Goal: Task Accomplishment & Management: Use online tool/utility

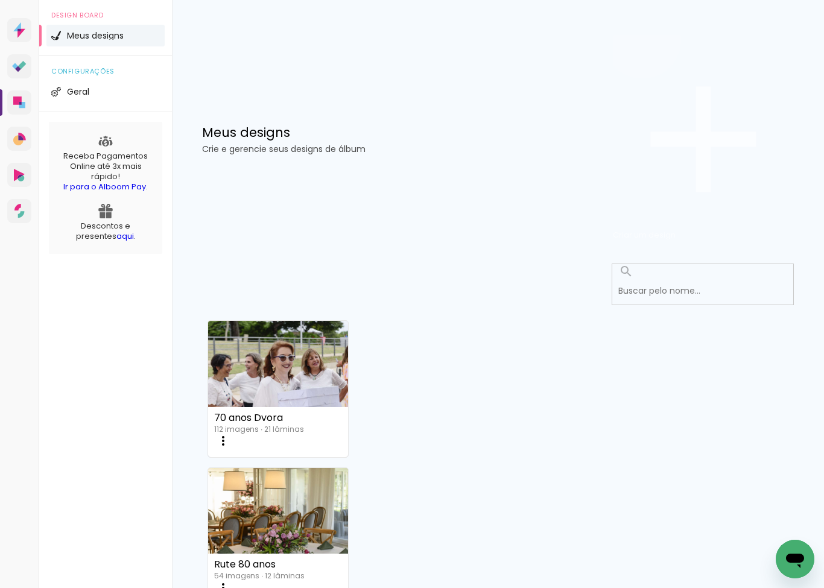
click at [676, 229] on span "Criar um design" at bounding box center [644, 234] width 63 height 11
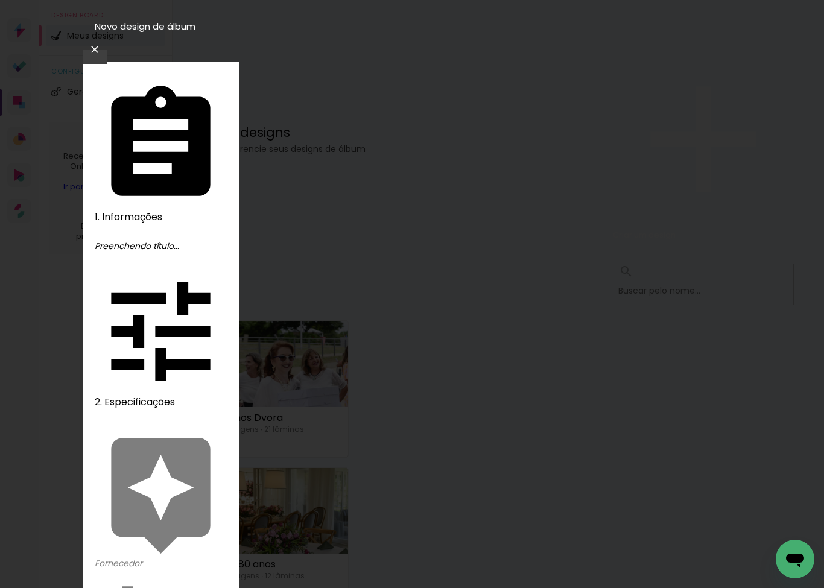
type input "[PERSON_NAME] e [PERSON_NAME]"
type paper-input "[PERSON_NAME] e [PERSON_NAME]"
click at [0, 0] on slot "Avançar" at bounding box center [0, 0] width 0 height 0
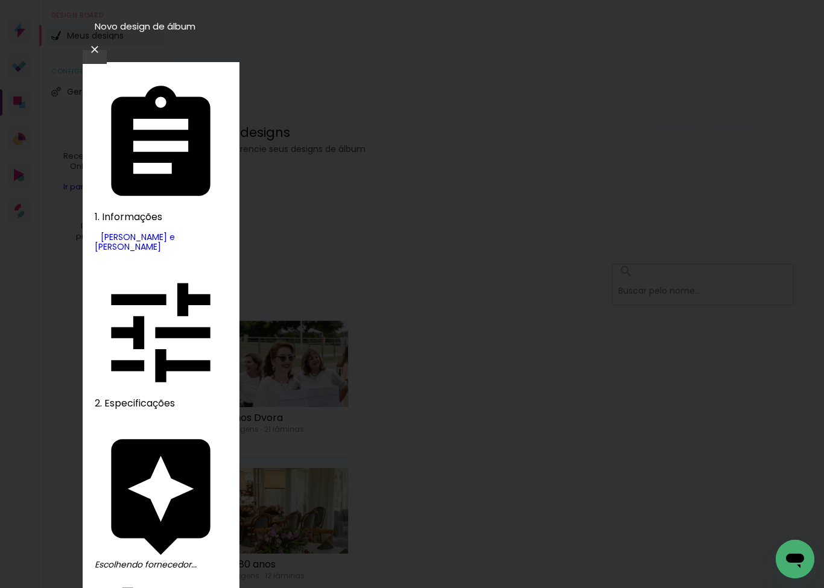
type input "ç"
type input "lu"
type paper-input "lu"
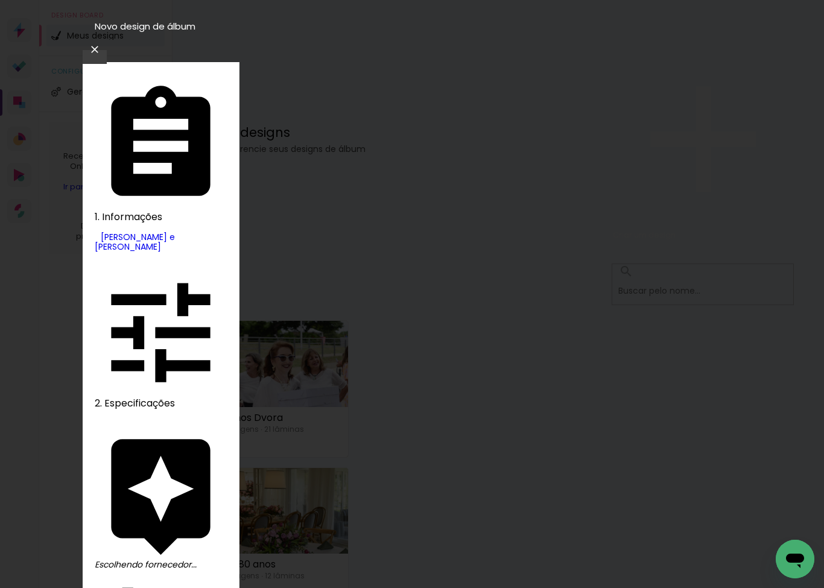
click at [0, 0] on slot "Avançar" at bounding box center [0, 0] width 0 height 0
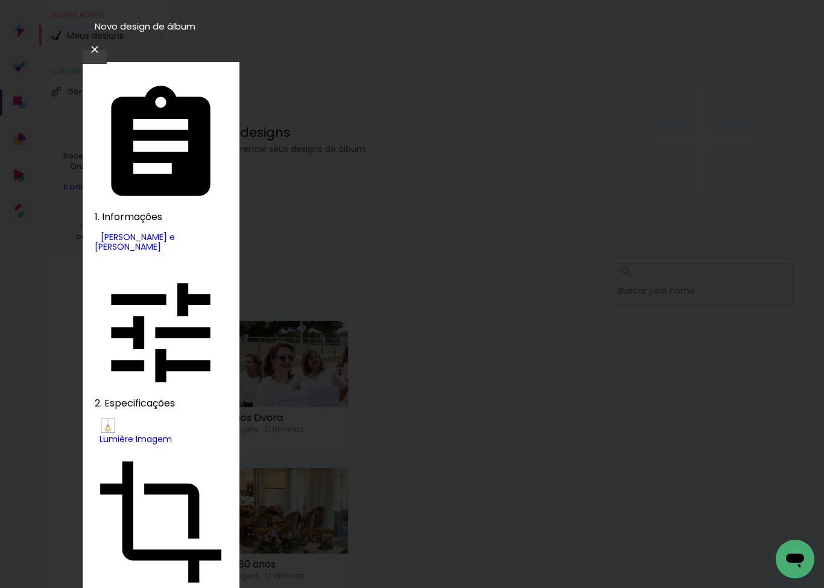
click at [440, 215] on paper-item "Nuit" at bounding box center [461, 206] width 43 height 17
type input "Nuit"
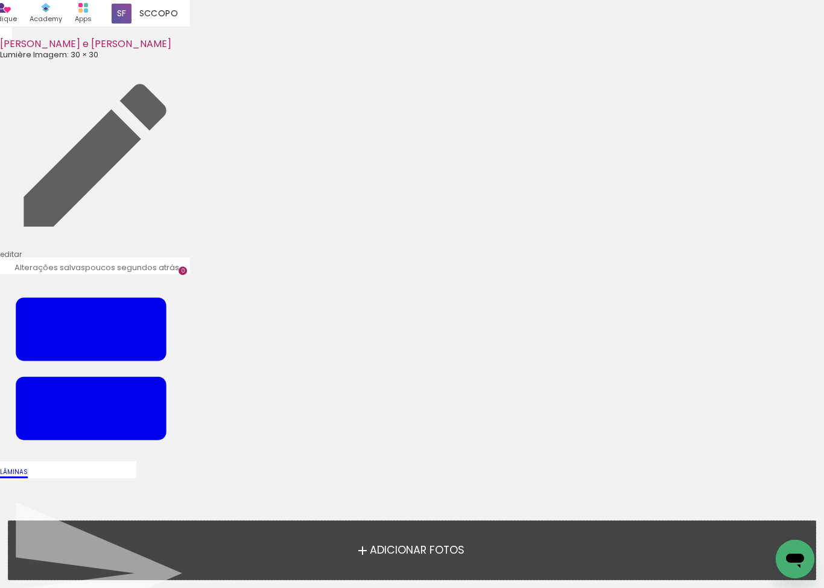
click at [438, 552] on span "Adicionar Fotos" at bounding box center [417, 550] width 95 height 11
click at [0, 0] on input "file" at bounding box center [0, 0] width 0 height 0
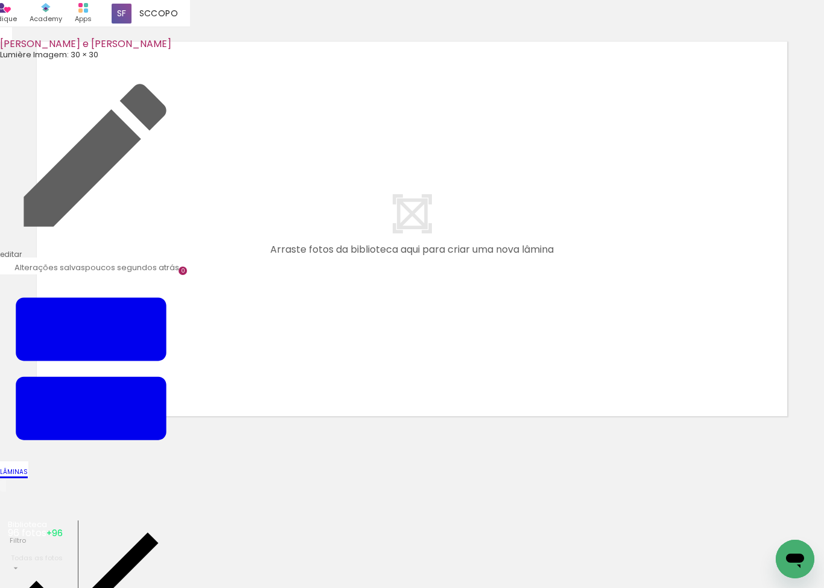
scroll to position [3, 0]
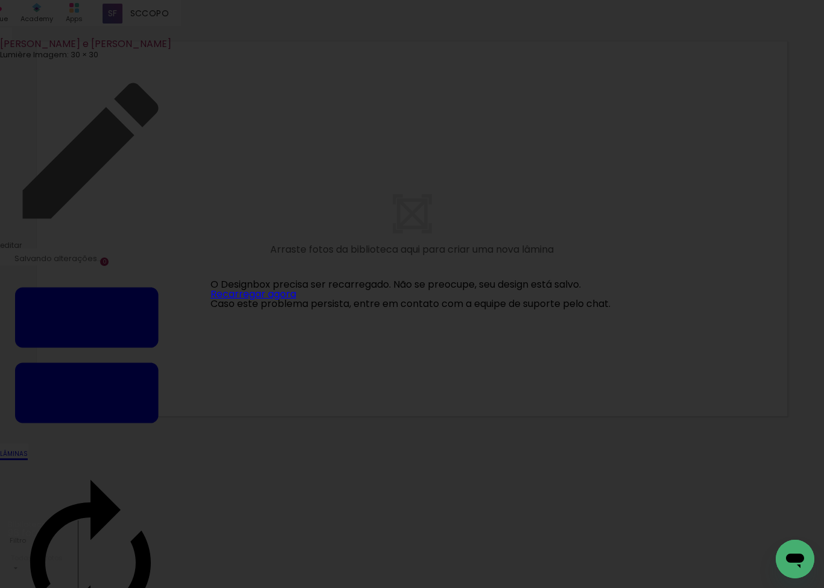
click at [281, 291] on link "Recarregar agora" at bounding box center [254, 294] width 86 height 14
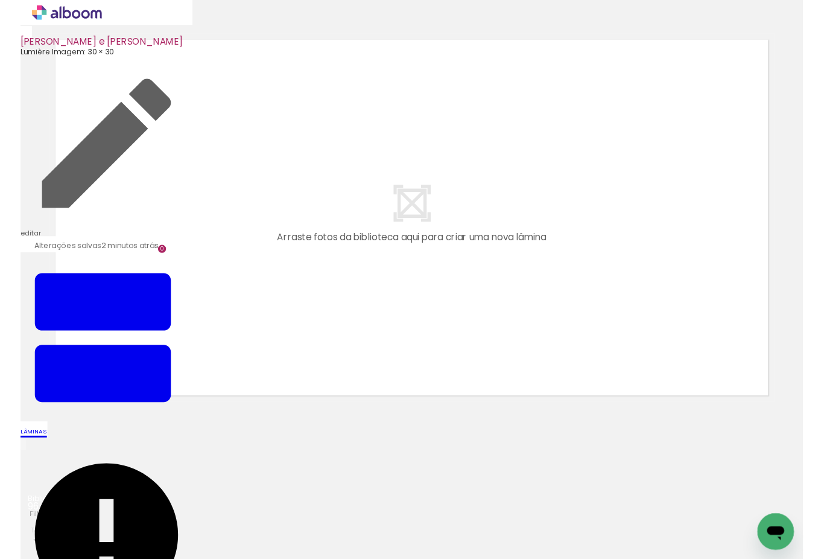
scroll to position [0, 5764]
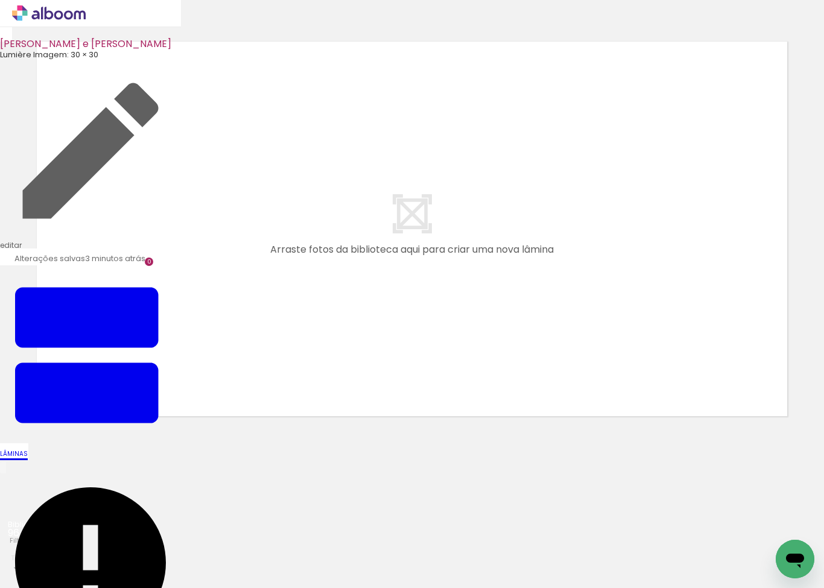
click at [0, 0] on input "file" at bounding box center [0, 0] width 0 height 0
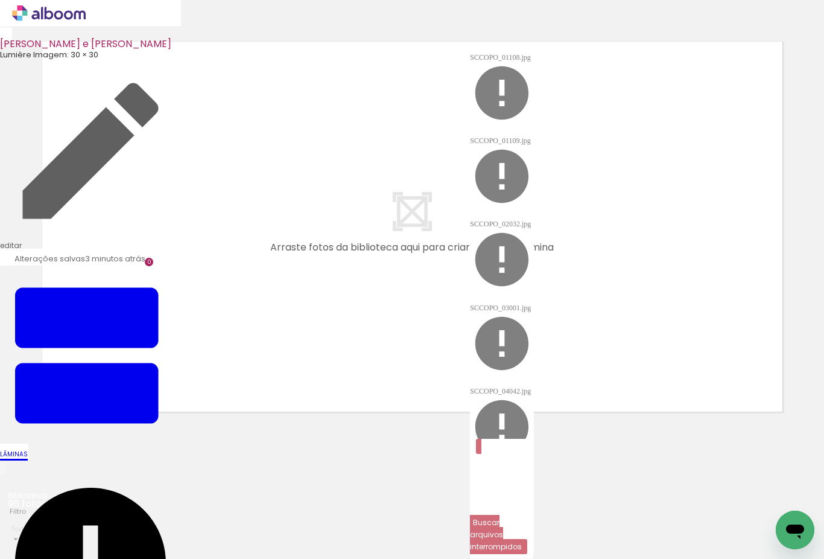
scroll to position [0, 0]
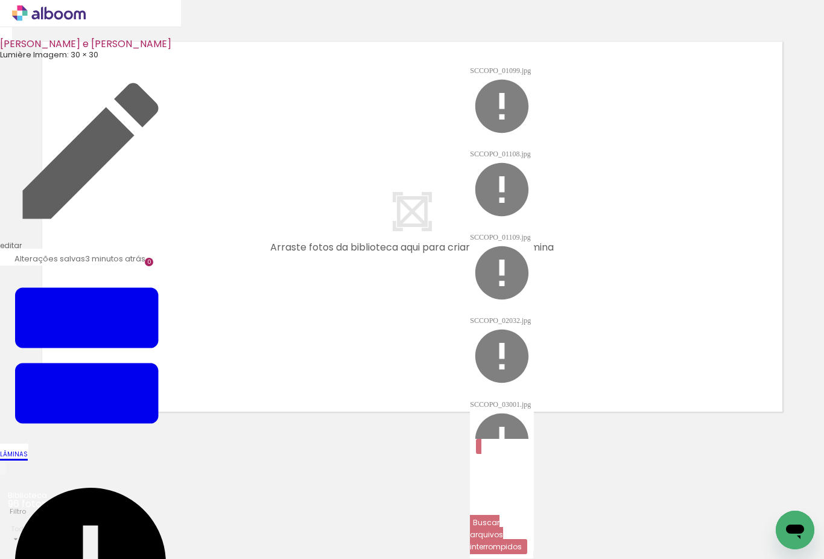
click at [711, 317] on quentale-layouter at bounding box center [412, 226] width 753 height 383
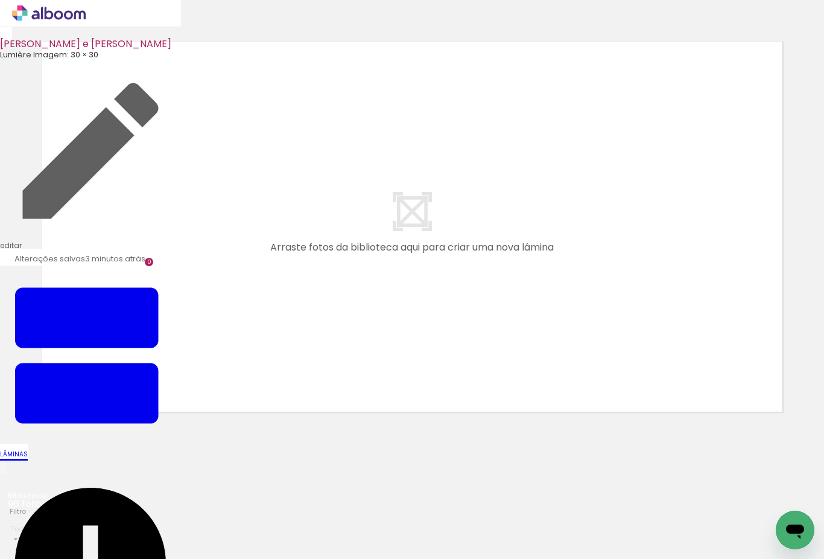
click at [55, 14] on icon at bounding box center [58, 14] width 9 height 9
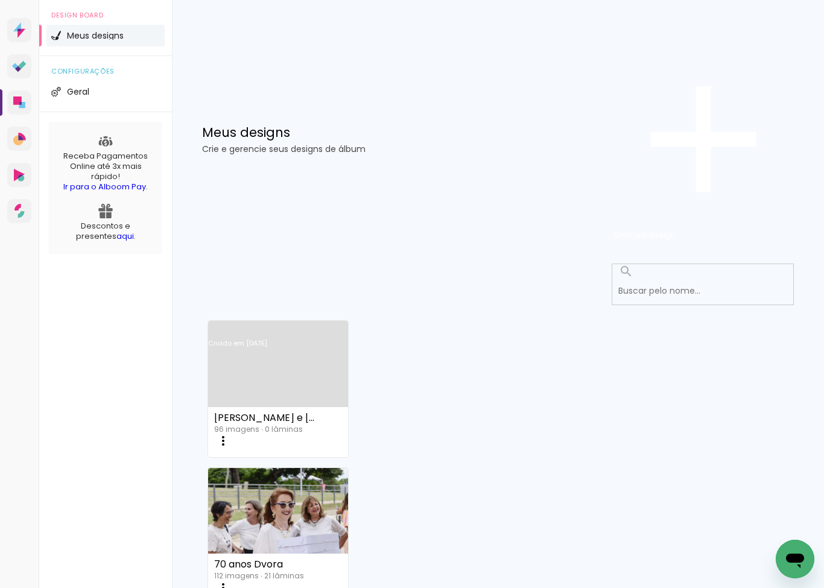
click at [230, 434] on iron-icon at bounding box center [223, 441] width 14 height 14
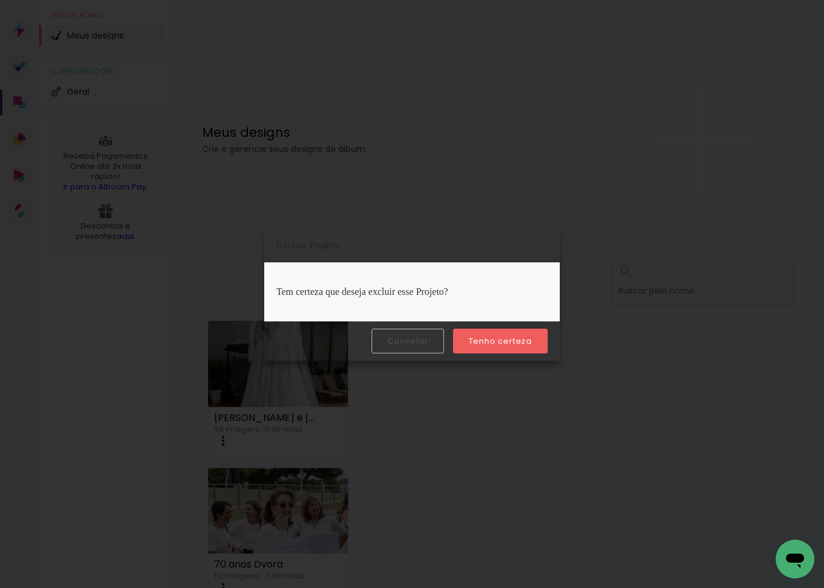
click at [0, 0] on slot "Tenho certeza" at bounding box center [0, 0] width 0 height 0
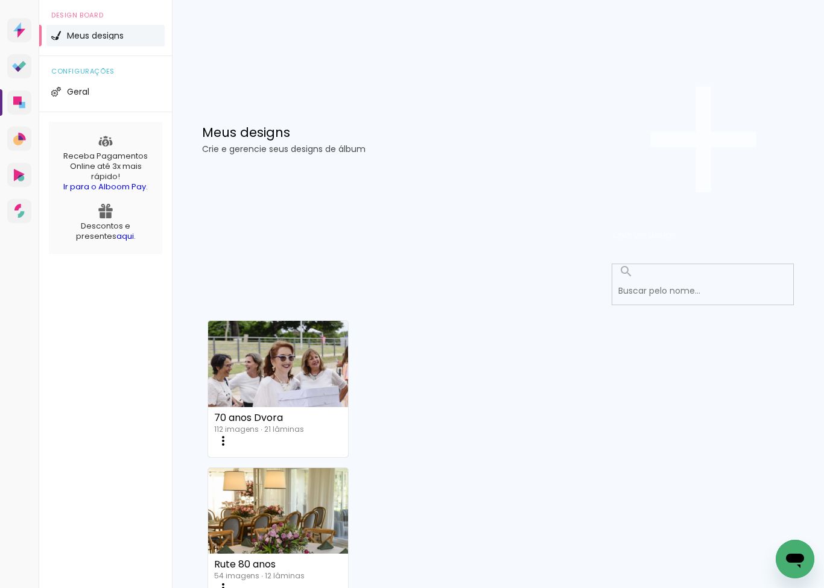
click at [709, 82] on iron-icon at bounding box center [703, 139] width 181 height 181
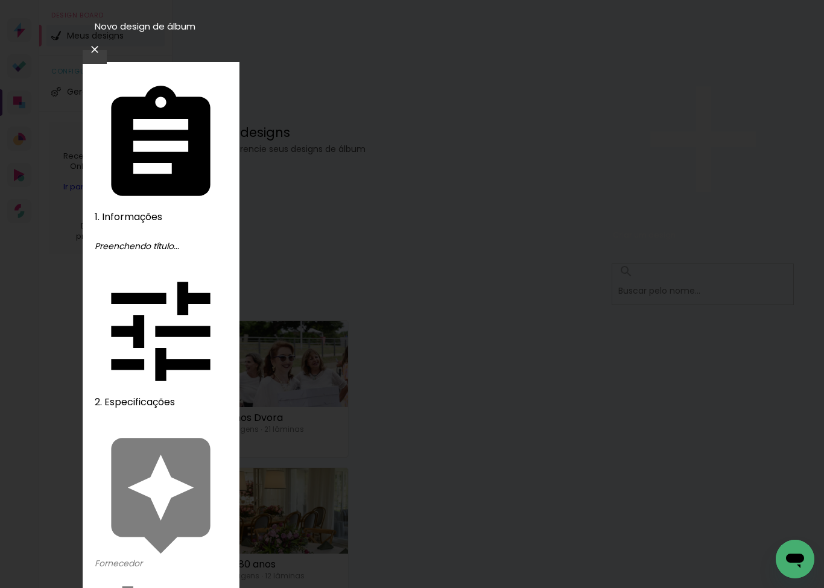
type input "[PERSON_NAME] e [PERSON_NAME]"
type paper-input "[PERSON_NAME] e [PERSON_NAME]"
click at [0, 0] on slot "Avançar" at bounding box center [0, 0] width 0 height 0
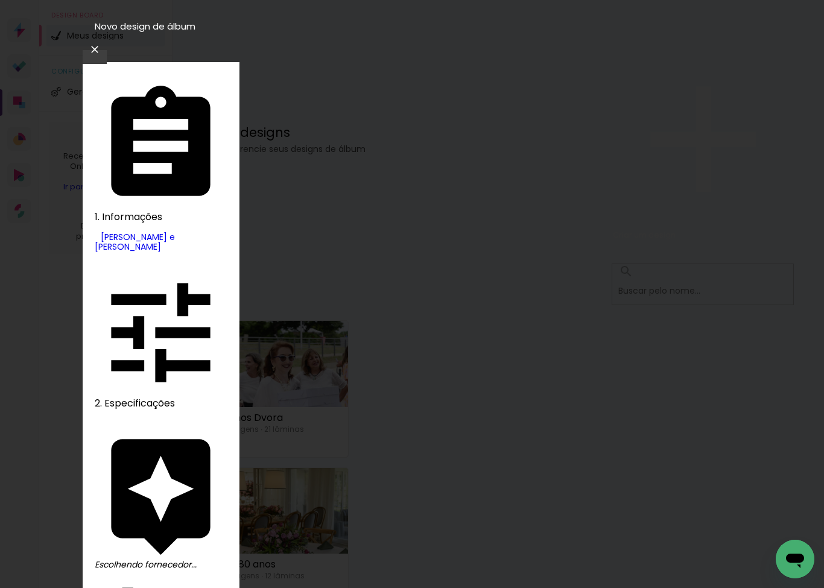
type input "lumi"
type paper-input "lumi"
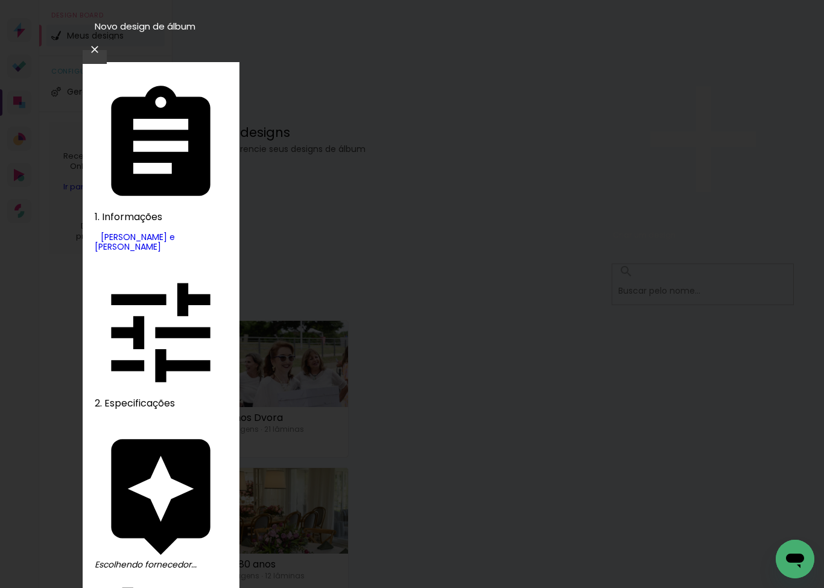
click at [0, 0] on slot "Avançar" at bounding box center [0, 0] width 0 height 0
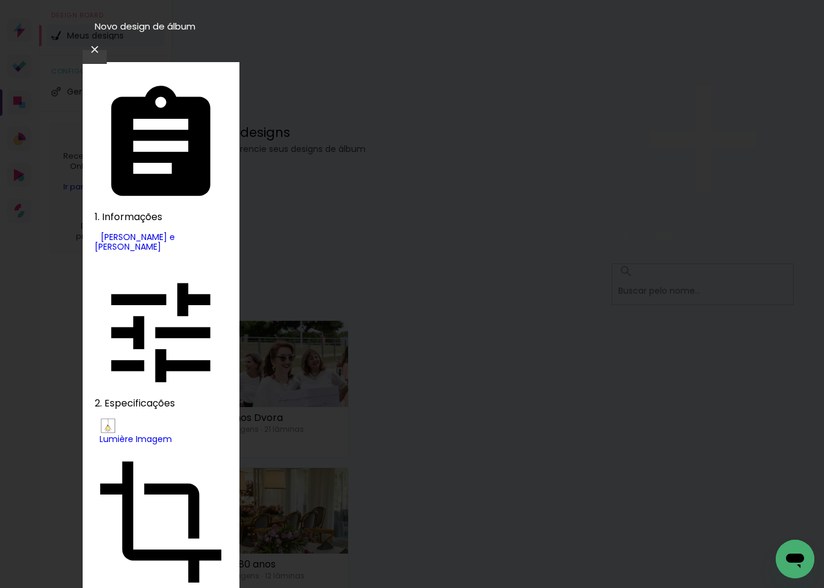
click at [440, 215] on paper-item "Nuit" at bounding box center [461, 206] width 43 height 17
type input "Nuit"
click at [0, 0] on slot "Avançar" at bounding box center [0, 0] width 0 height 0
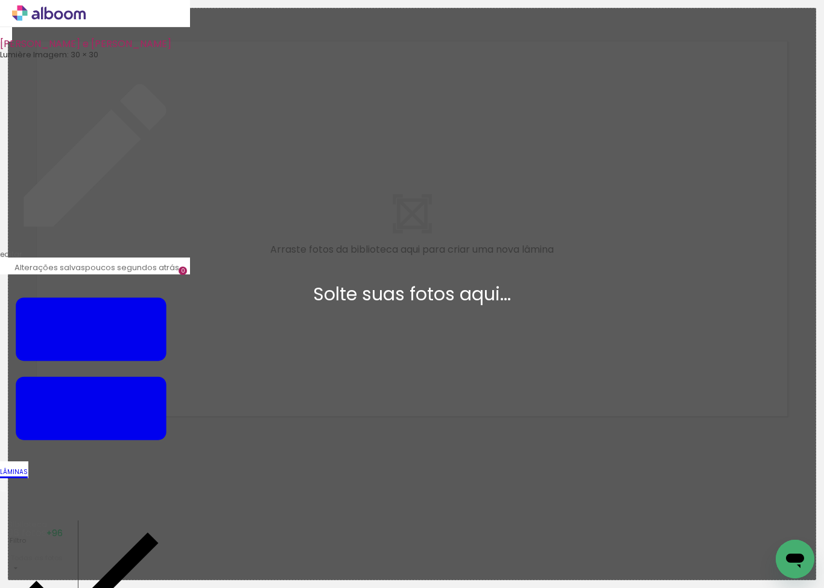
scroll to position [3, 0]
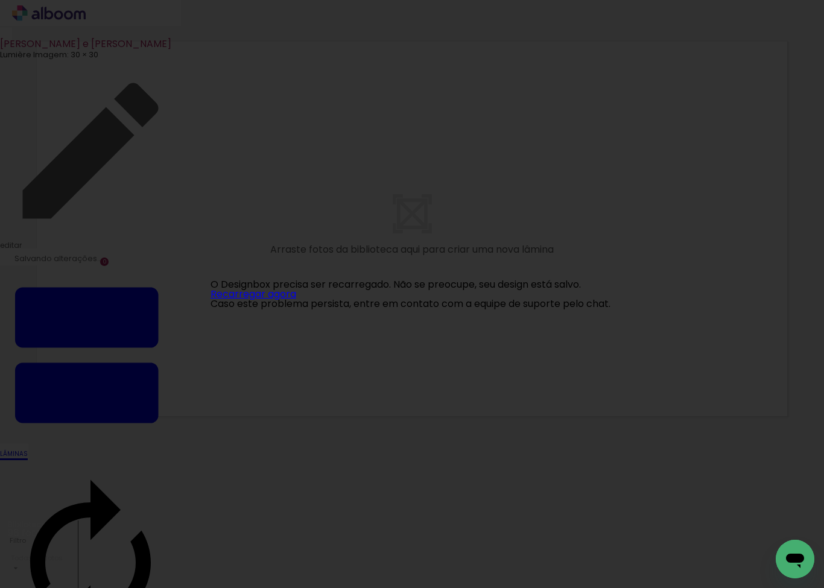
click at [271, 291] on link "Recarregar agora" at bounding box center [254, 294] width 86 height 14
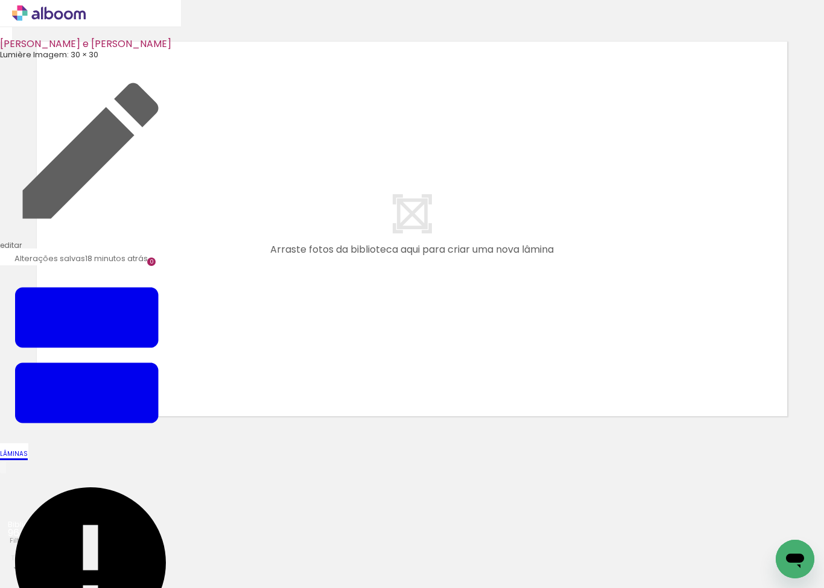
scroll to position [0, 873]
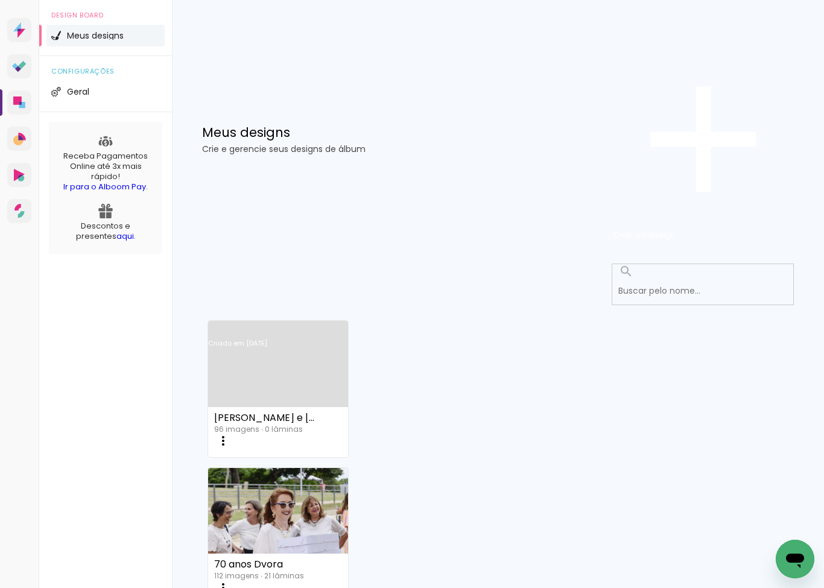
click at [230, 434] on iron-icon at bounding box center [223, 441] width 14 height 14
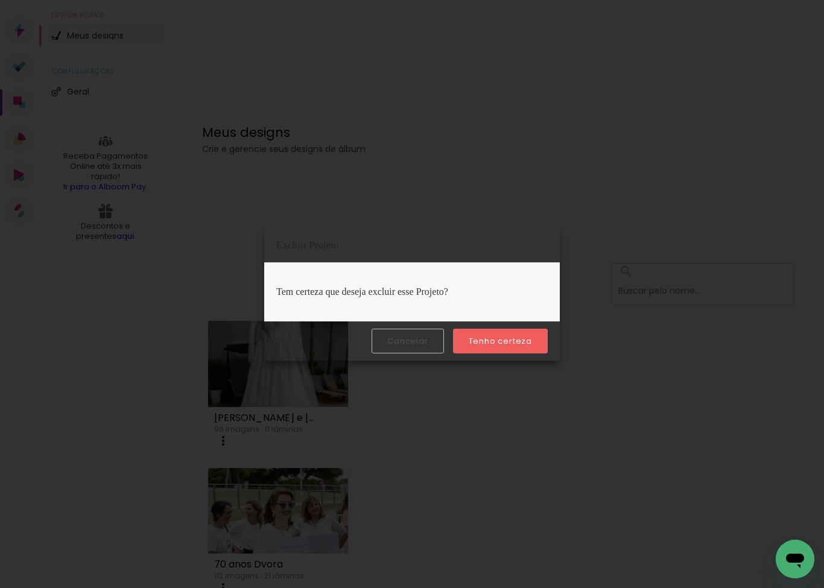
click at [477, 335] on paper-button "Tenho certeza" at bounding box center [500, 341] width 95 height 25
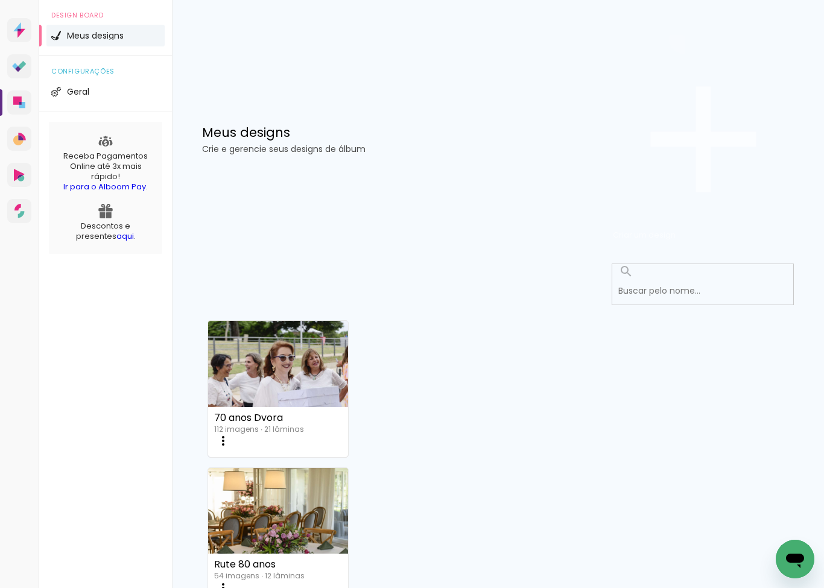
click at [757, 73] on paper-button "Criar um design" at bounding box center [703, 139] width 181 height 209
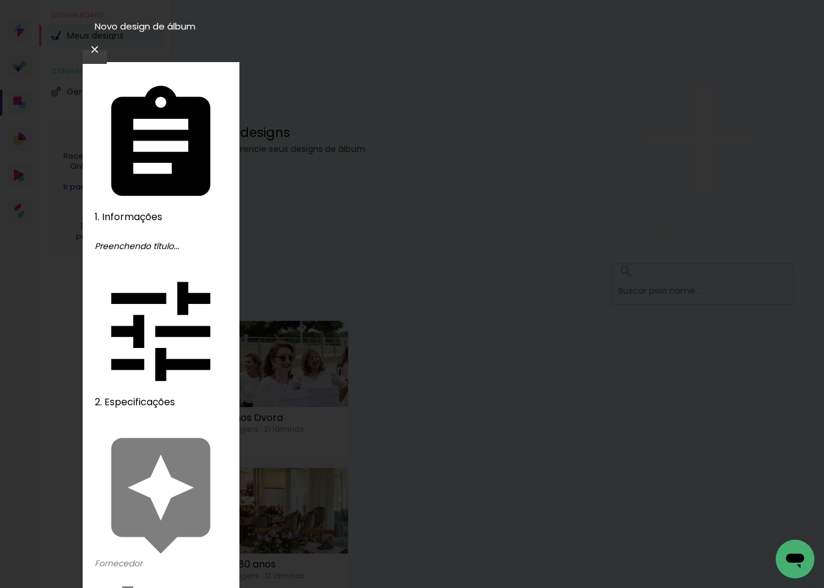
type input "[PERSON_NAME] e [PERSON_NAME]"
type paper-input "[PERSON_NAME] e [PERSON_NAME]"
click at [0, 0] on slot "Avançar" at bounding box center [0, 0] width 0 height 0
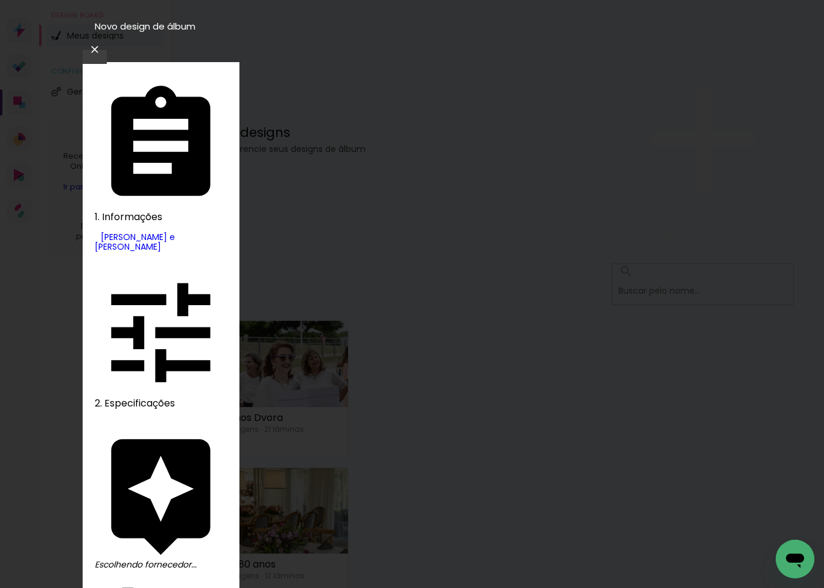
type input "lumi"
type paper-input "lumi"
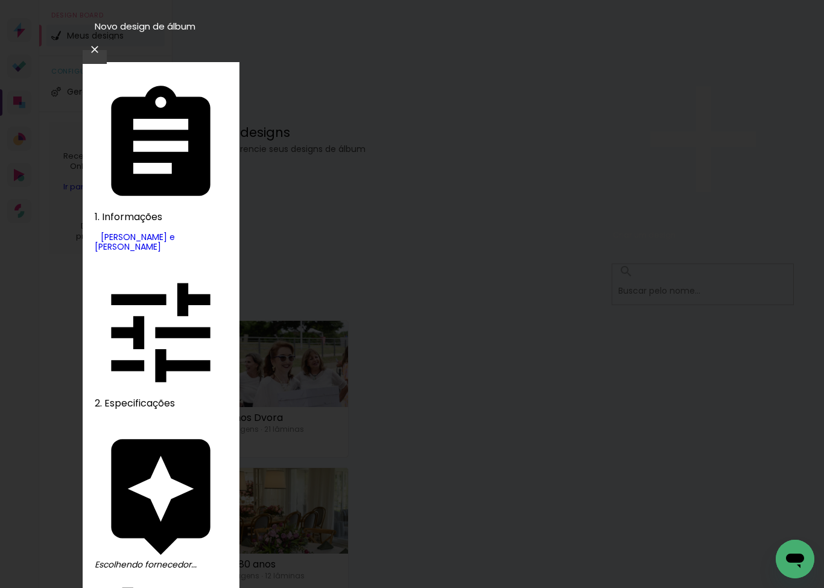
type input "lumiere"
type paper-input "lumiere"
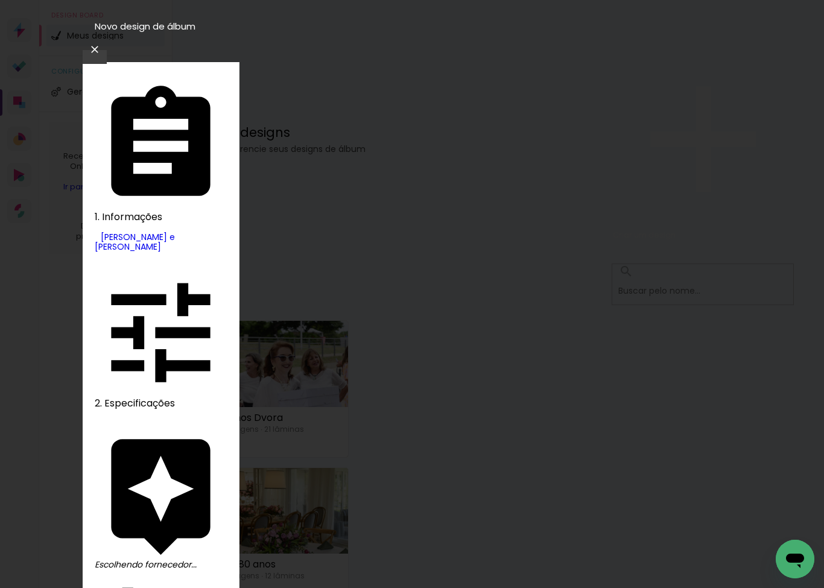
type input "lumi"
type paper-input "lumi"
click at [162, 267] on div "2. Especificações" at bounding box center [161, 340] width 132 height 146
click at [179, 419] on iron-pages "Fornecedor Escolhendo fornecedor..." at bounding box center [161, 494] width 132 height 151
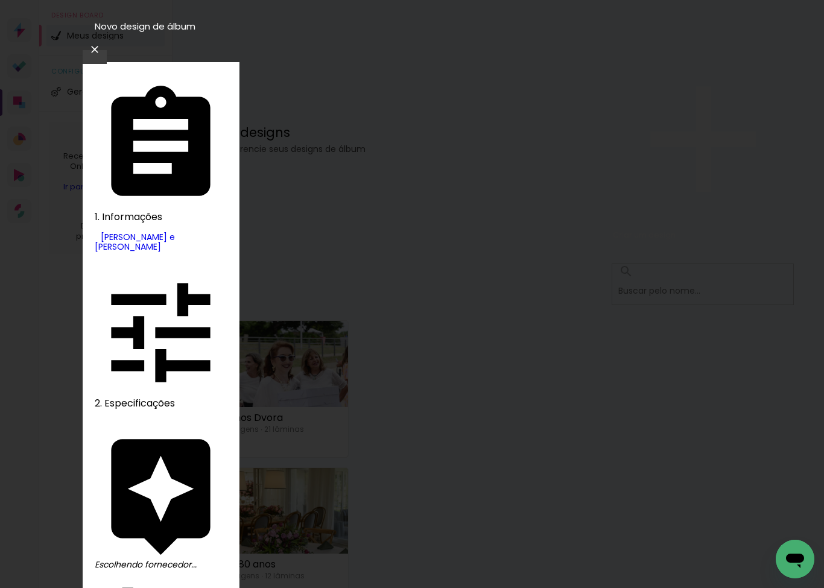
click at [102, 43] on iron-icon at bounding box center [94, 49] width 14 height 12
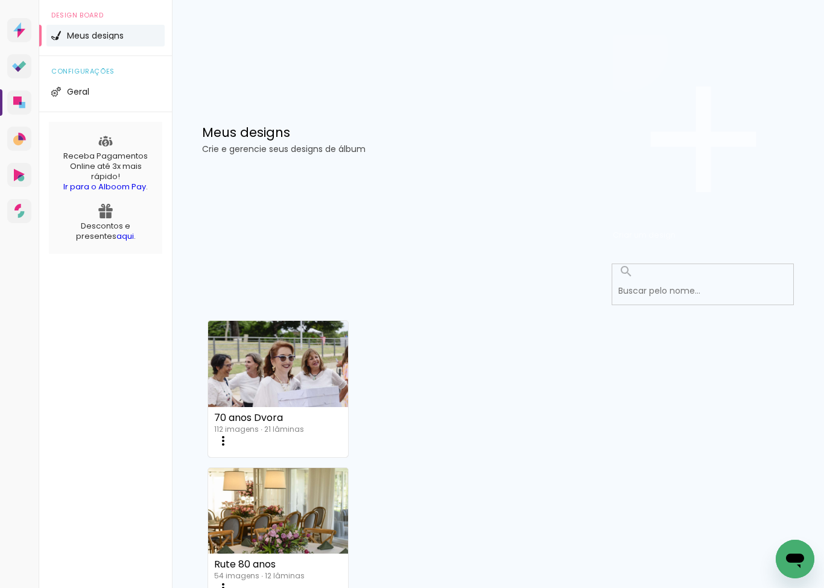
click at [700, 84] on iron-icon at bounding box center [703, 139] width 181 height 181
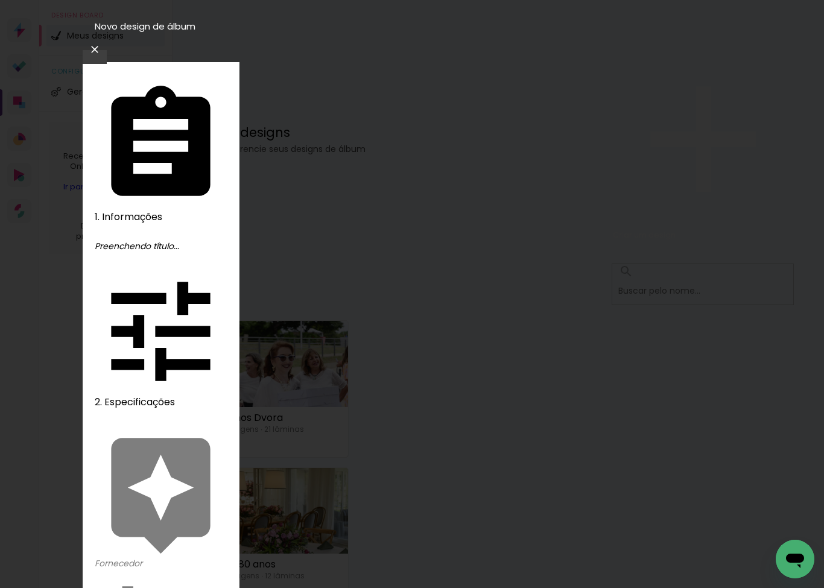
type input "[PERSON_NAME] e [PERSON_NAME]"
type paper-input "[PERSON_NAME] e [PERSON_NAME]"
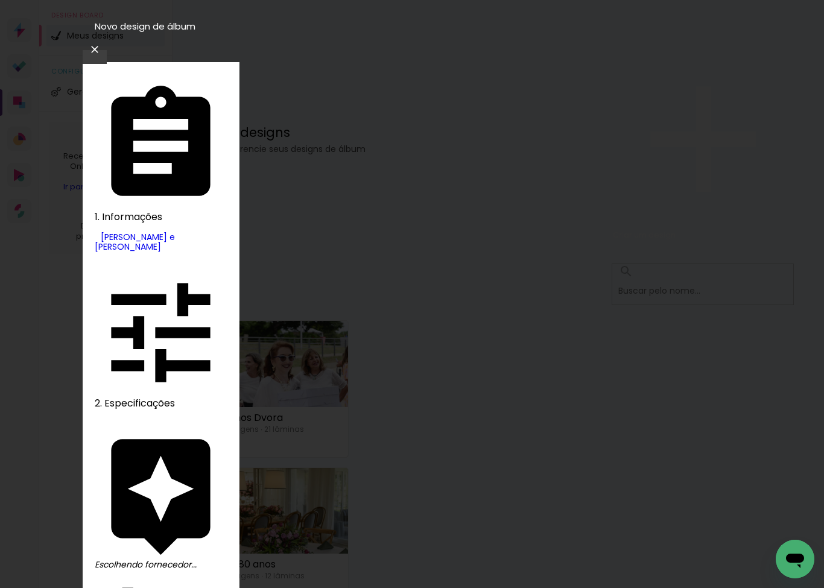
type input "lumie"
type paper-input "lumie"
click at [102, 43] on iron-icon at bounding box center [94, 49] width 14 height 12
